Goal: Find contact information: Find contact information

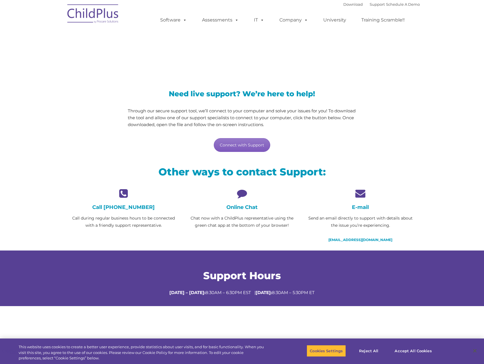
click at [253, 144] on link "Connect with Support" at bounding box center [242, 145] width 56 height 14
click at [415, 352] on button "Accept All Cookies" at bounding box center [412, 350] width 43 height 12
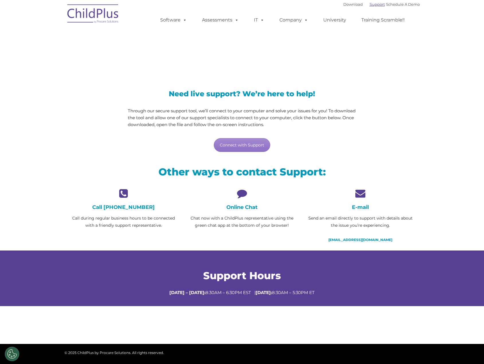
click at [373, 6] on link "Support" at bounding box center [376, 4] width 15 height 5
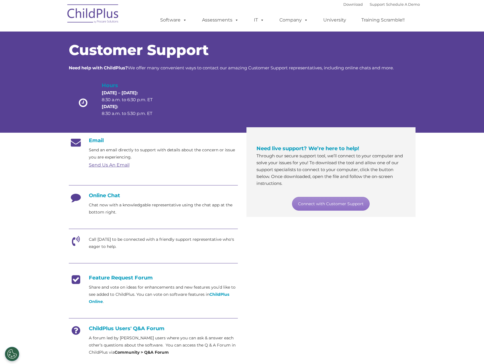
click at [409, 254] on div "Email Send an email directly to support with details about the concern or issue…" at bounding box center [241, 248] width 355 height 230
